Goal: Information Seeking & Learning: Check status

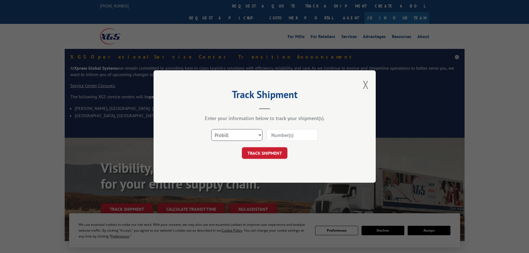
click at [234, 139] on select "Select category... Probill BOL PO" at bounding box center [236, 135] width 51 height 12
select select "bol"
click at [211, 129] on select "Select category... Probill BOL PO" at bounding box center [236, 135] width 51 height 12
click at [277, 132] on input at bounding box center [292, 135] width 51 height 12
paste input "5106080"
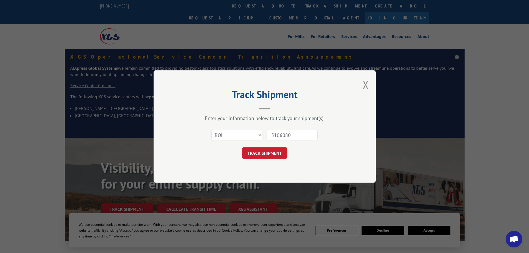
type input "5106080"
click at [263, 161] on div "Track Shipment Enter your information below to track your shipment(s). Select c…" at bounding box center [265, 126] width 222 height 113
click at [263, 155] on button "TRACK SHIPMENT" at bounding box center [265, 153] width 46 height 12
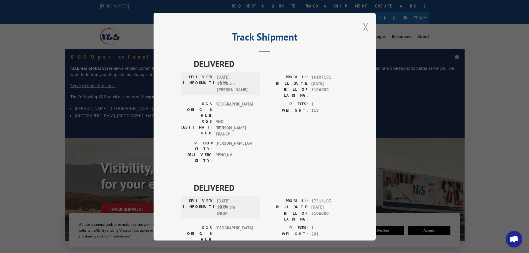
click at [363, 28] on button "Close modal" at bounding box center [366, 27] width 6 height 15
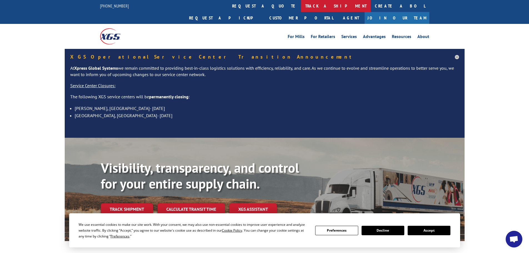
drag, startPoint x: 254, startPoint y: 6, endPoint x: 249, endPoint y: 44, distance: 38.1
click at [301, 6] on link "track a shipment" at bounding box center [336, 6] width 70 height 12
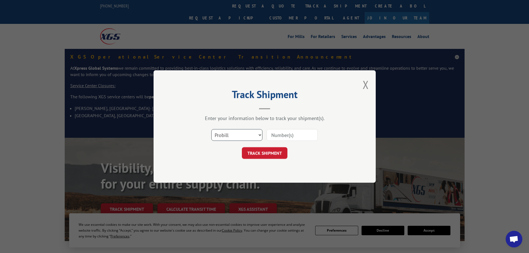
click at [233, 135] on select "Select category... Probill BOL PO" at bounding box center [236, 135] width 51 height 12
click at [211, 129] on select "Select category... Probill BOL PO" at bounding box center [236, 135] width 51 height 12
click at [225, 135] on select "Select category... Probill BOL PO" at bounding box center [236, 135] width 51 height 12
select select "bol"
click at [211, 129] on select "Select category... Probill BOL PO" at bounding box center [236, 135] width 51 height 12
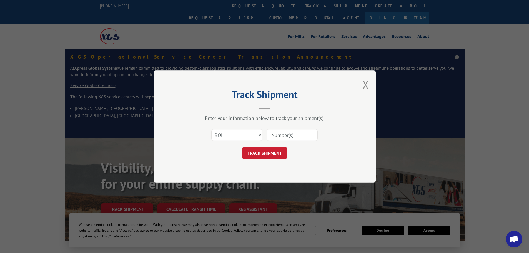
click at [287, 138] on input at bounding box center [292, 135] width 51 height 12
paste input "6006956"
type input "6006956"
click at [282, 155] on button "TRACK SHIPMENT" at bounding box center [265, 153] width 46 height 12
